Goal: Information Seeking & Learning: Learn about a topic

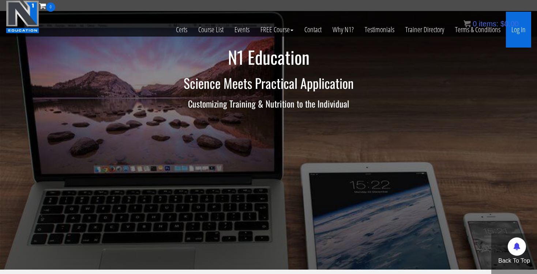
click at [515, 31] on link "Log In" at bounding box center [518, 30] width 25 height 36
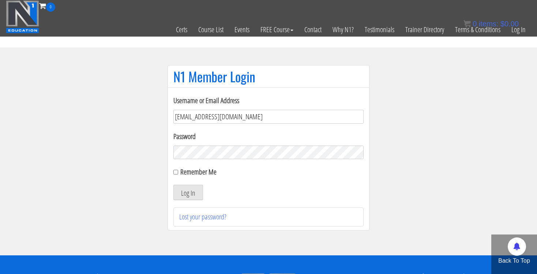
type input "hiitedzes@gmail.com"
click at [191, 197] on button "Log In" at bounding box center [188, 192] width 30 height 15
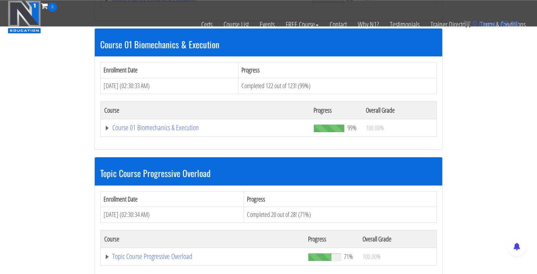
scroll to position [193, 0]
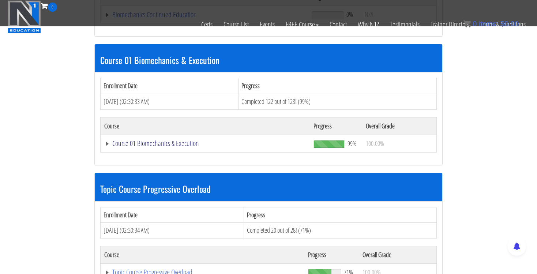
click at [108, 18] on link "Course 01 Biomechanics & Execution" at bounding box center [204, 14] width 200 height 7
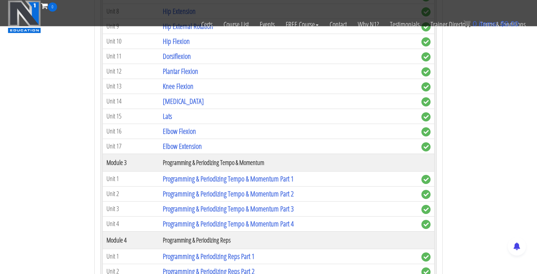
scroll to position [657, 0]
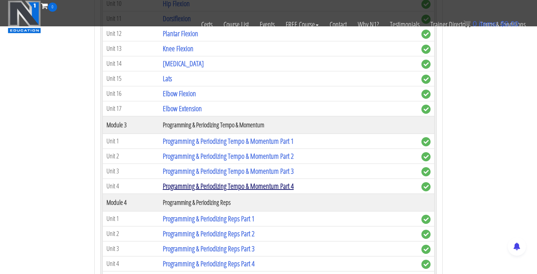
click at [290, 183] on link "Programming & Periodizing Tempo & Momentum Part 4" at bounding box center [228, 186] width 131 height 10
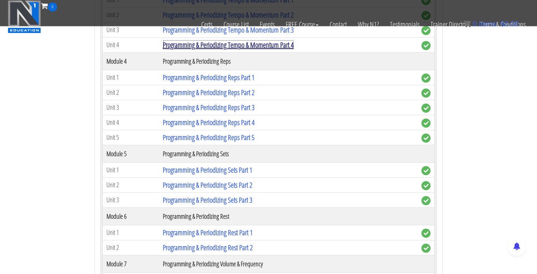
scroll to position [811, 0]
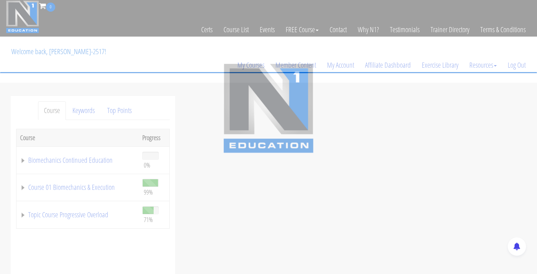
scroll to position [38, 0]
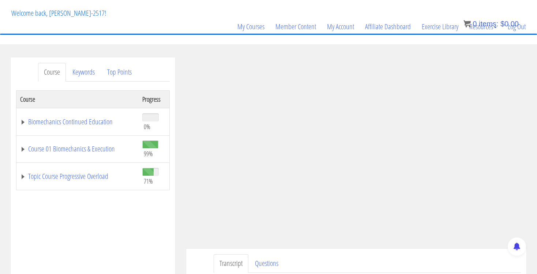
click at [179, 204] on div "Course Keywords Top Points Course Progress Biomechanics Continued Education 0% …" at bounding box center [93, 263] width 176 height 413
click at [170, 124] on div "Course Keywords Top Points Course Progress Biomechanics Continued Education 0% …" at bounding box center [93, 263] width 165 height 413
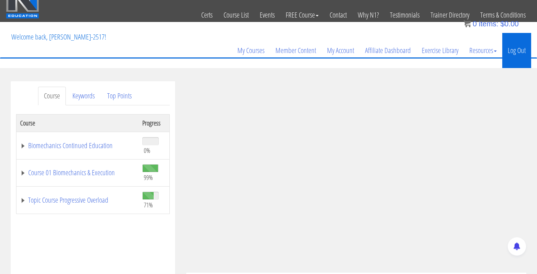
scroll to position [0, 0]
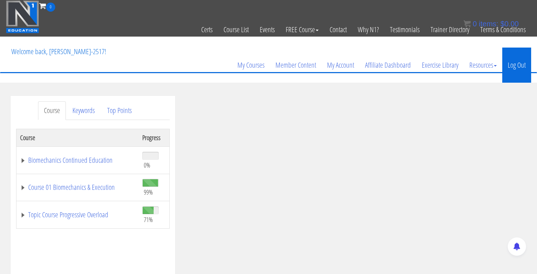
click at [515, 59] on link "Log Out" at bounding box center [516, 65] width 29 height 35
